Goal: Check status: Check status

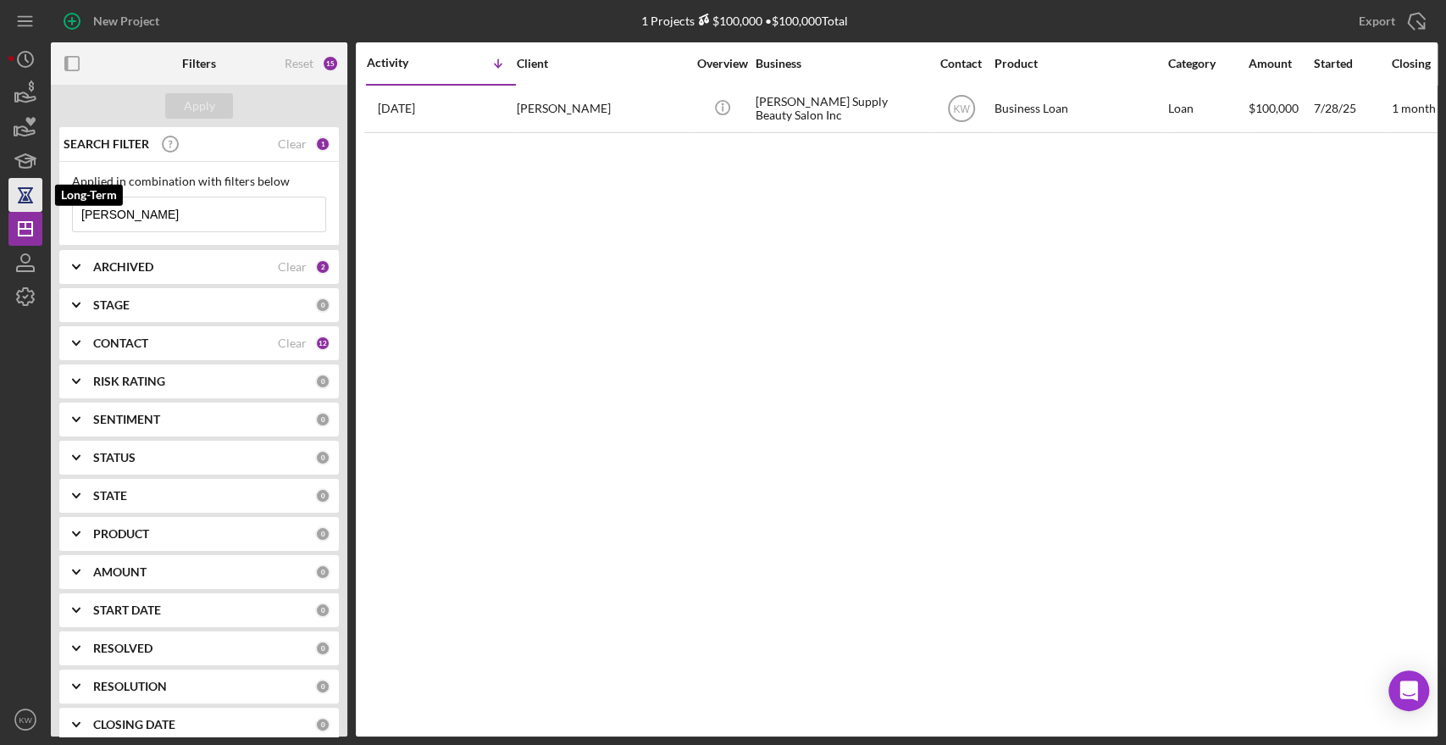
drag, startPoint x: 181, startPoint y: 218, endPoint x: 36, endPoint y: 208, distance: 145.2
click at [36, 208] on div "New Project 1 Projects $100,000 • $100,000 Total [PERSON_NAME] Export Icon/Expo…" at bounding box center [722, 368] width 1429 height 736
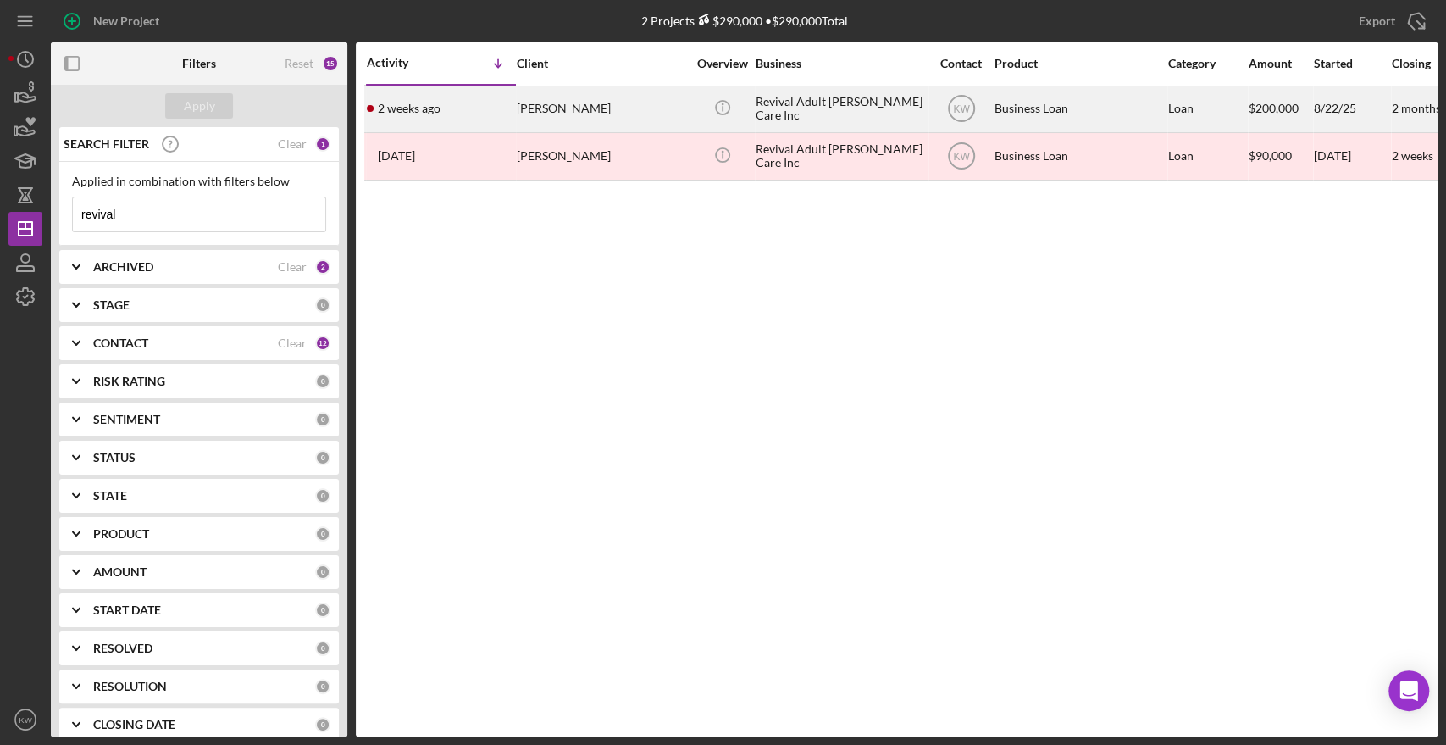
type input "revival"
click at [774, 107] on div "Revival Adult [PERSON_NAME] Care Inc" at bounding box center [840, 108] width 169 height 45
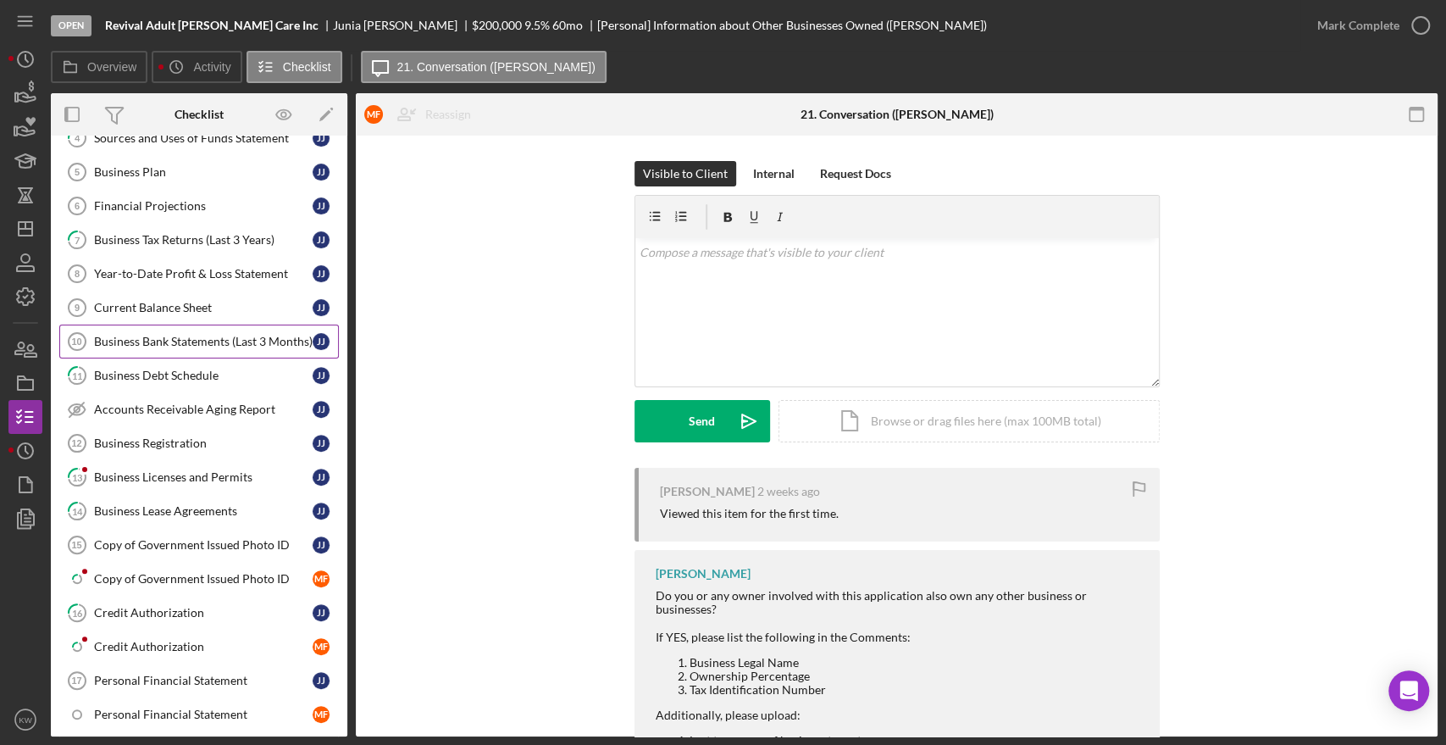
scroll to position [402, 0]
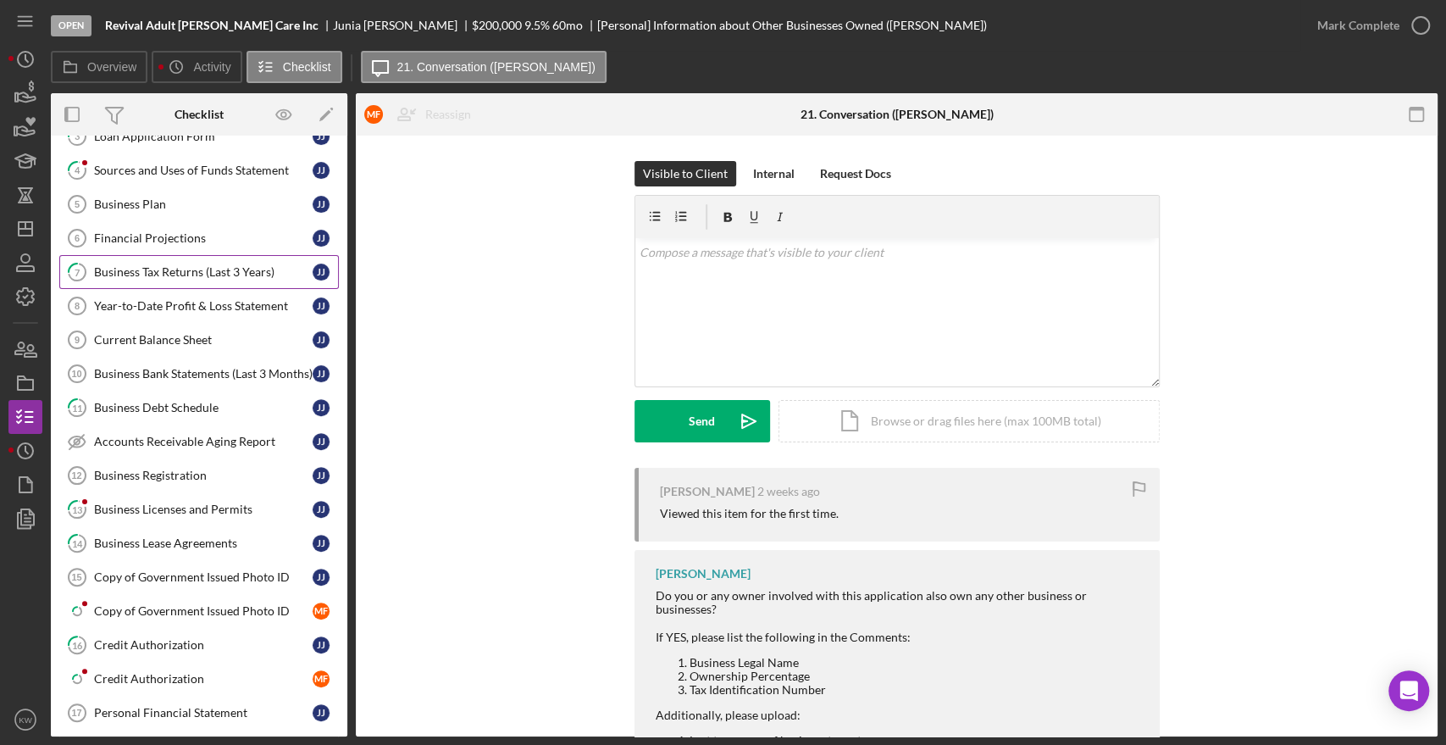
click at [169, 270] on div "Business Tax Returns (Last 3 Years)" at bounding box center [203, 272] width 219 height 14
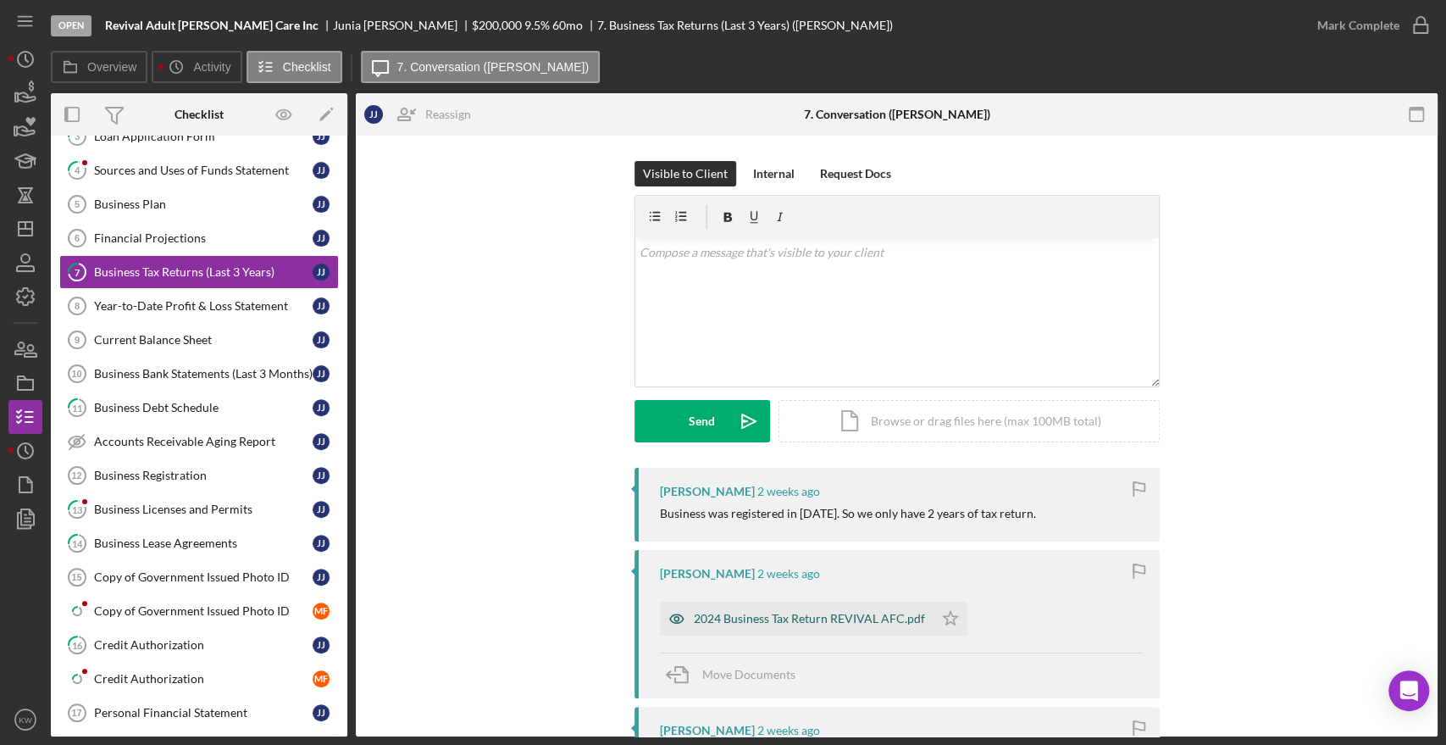
click at [865, 617] on div "2024 Business Tax Return REVIVAL AFC.pdf" at bounding box center [809, 619] width 231 height 14
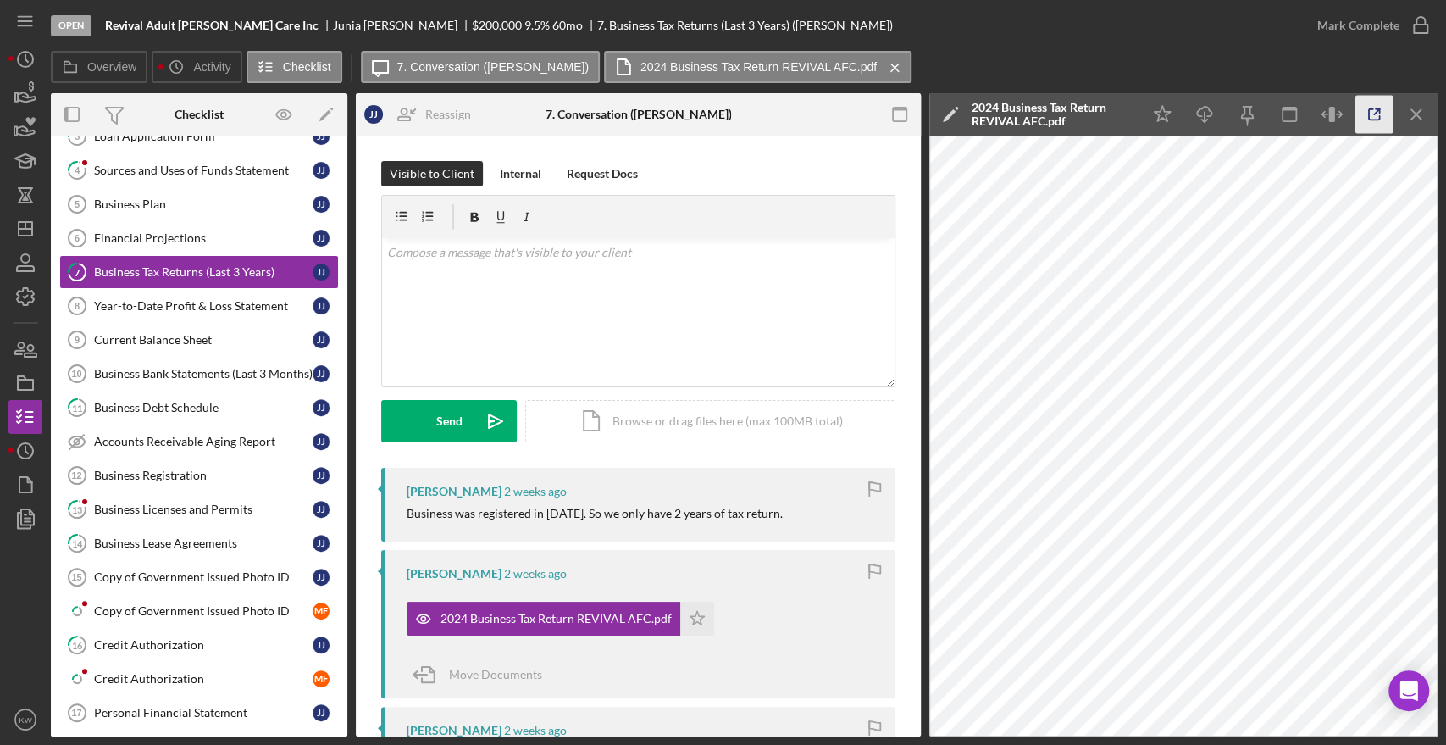
click at [1364, 114] on icon "button" at bounding box center [1374, 115] width 38 height 38
